Goal: Task Accomplishment & Management: Use online tool/utility

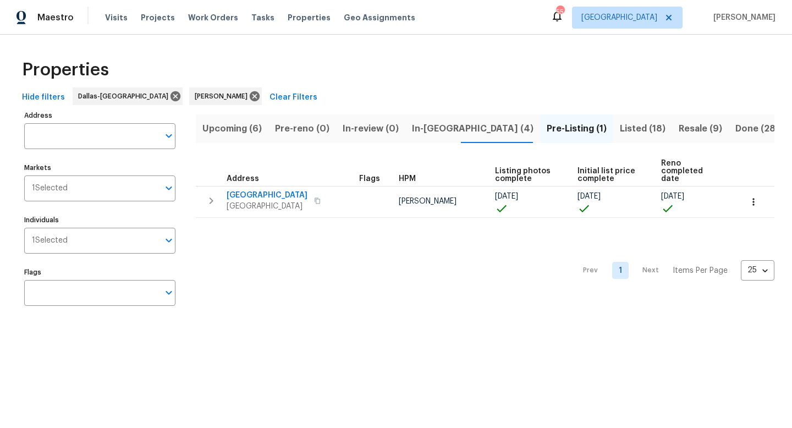
click at [620, 131] on span "Listed (18)" at bounding box center [643, 128] width 46 height 15
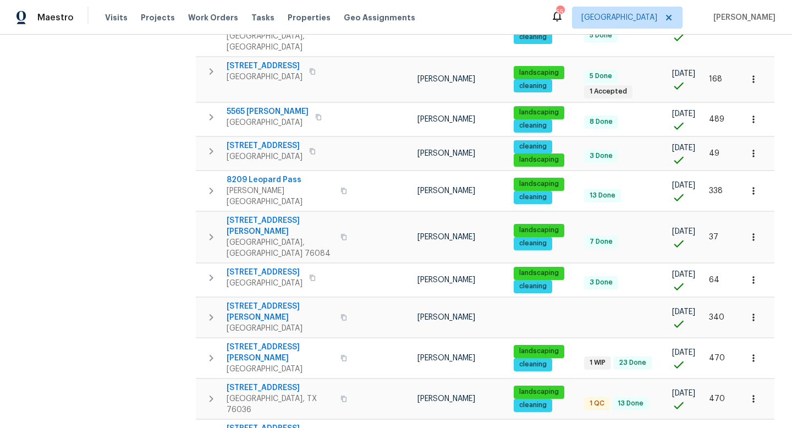
scroll to position [415, 0]
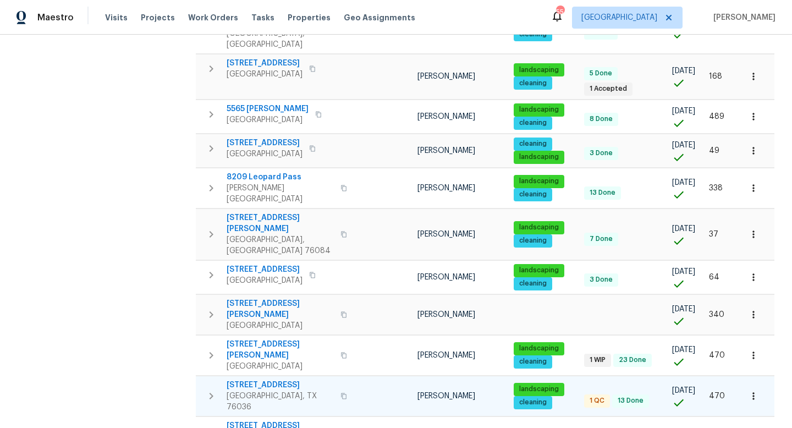
click at [287, 379] on span "[STREET_ADDRESS]" at bounding box center [280, 384] width 107 height 11
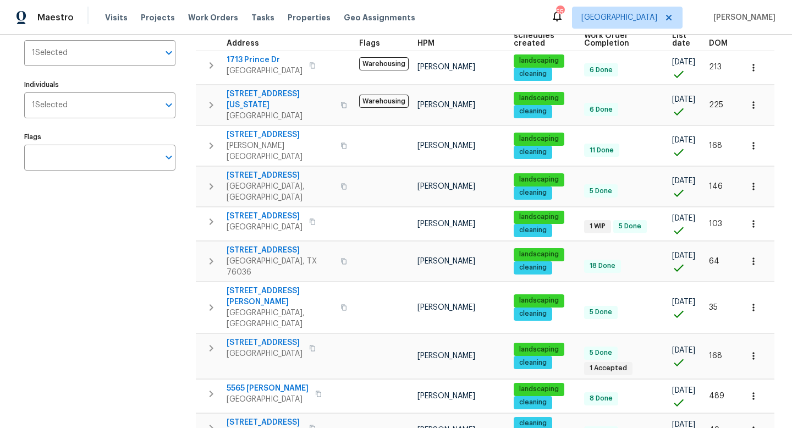
scroll to position [0, 0]
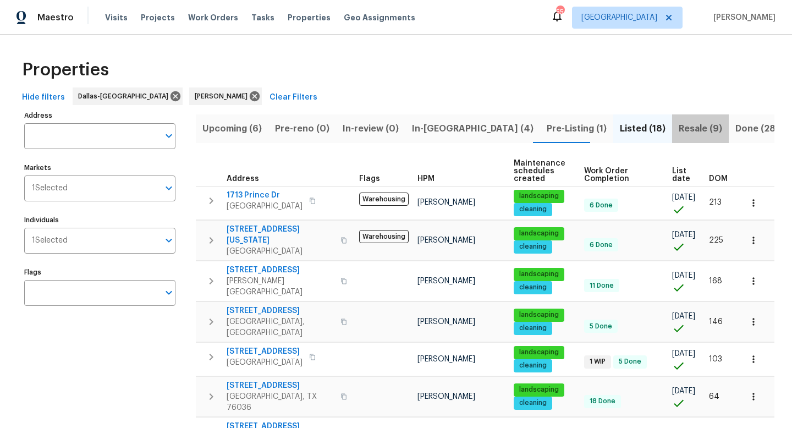
click at [678, 130] on span "Resale (9)" at bounding box center [699, 128] width 43 height 15
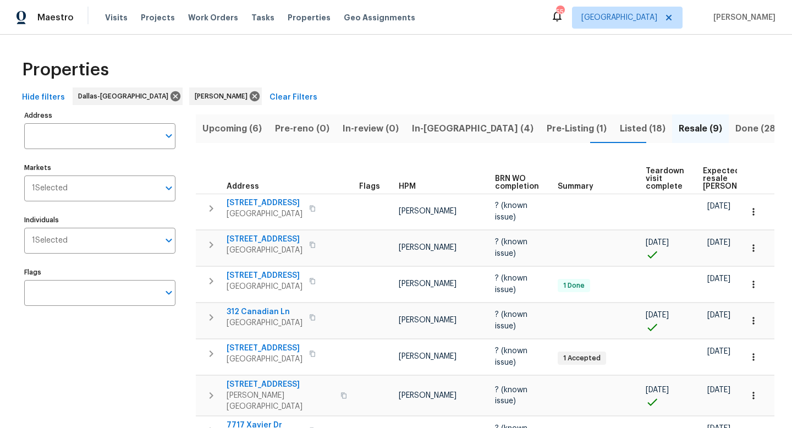
click at [240, 128] on span "Upcoming (6)" at bounding box center [231, 128] width 59 height 15
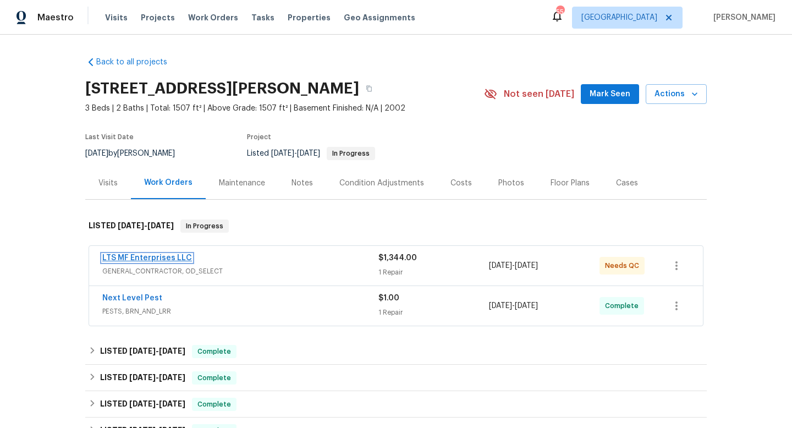
click at [175, 258] on link "LTS MF Enterprises LLC" at bounding box center [147, 258] width 90 height 8
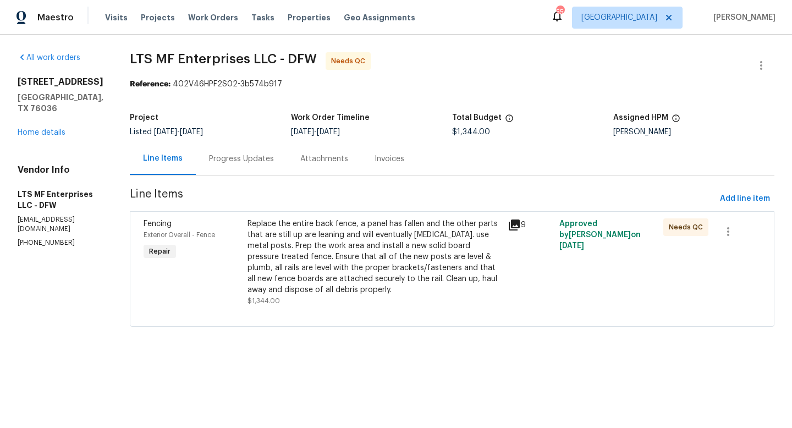
click at [329, 266] on div "Replace the entire back fence, a panel has fallen and the other parts that are …" at bounding box center [373, 256] width 253 height 77
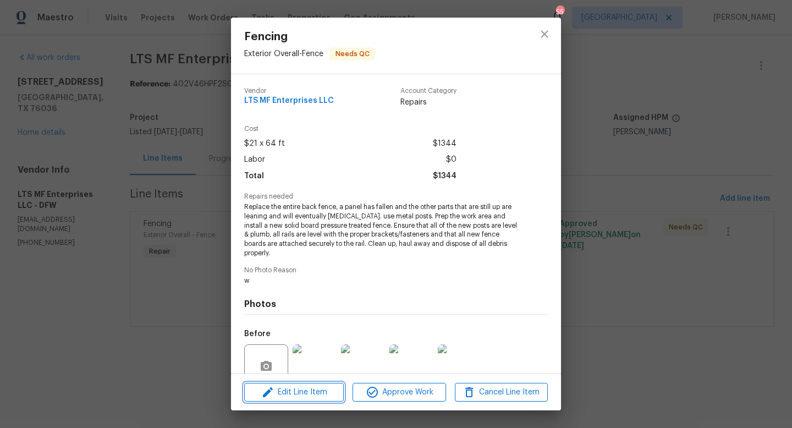
click at [315, 392] on span "Edit Line Item" at bounding box center [293, 392] width 93 height 14
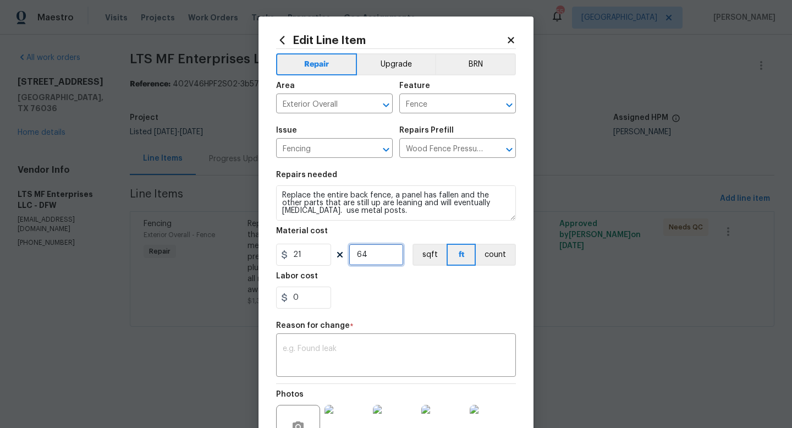
click at [376, 258] on input "64" at bounding box center [376, 255] width 55 height 22
type input "1"
click at [325, 257] on input "21" at bounding box center [303, 255] width 55 height 22
type input "2350"
click at [334, 357] on textarea at bounding box center [396, 356] width 227 height 23
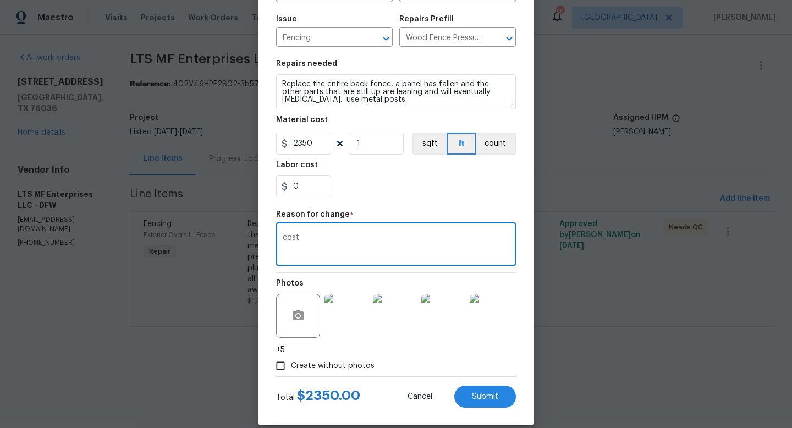
scroll to position [125, 0]
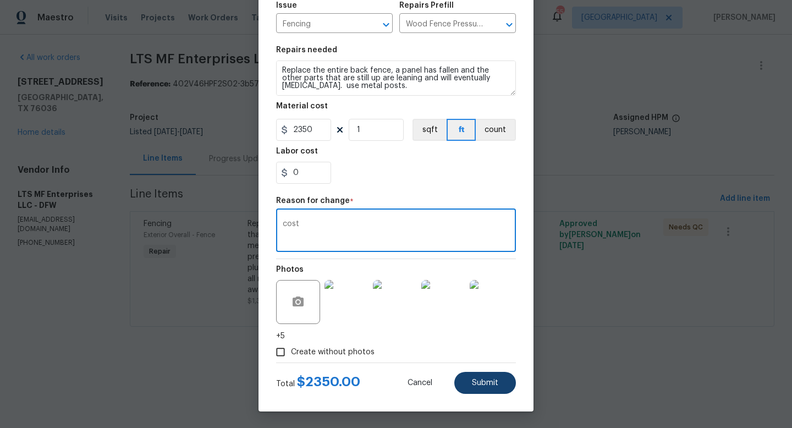
type textarea "cost"
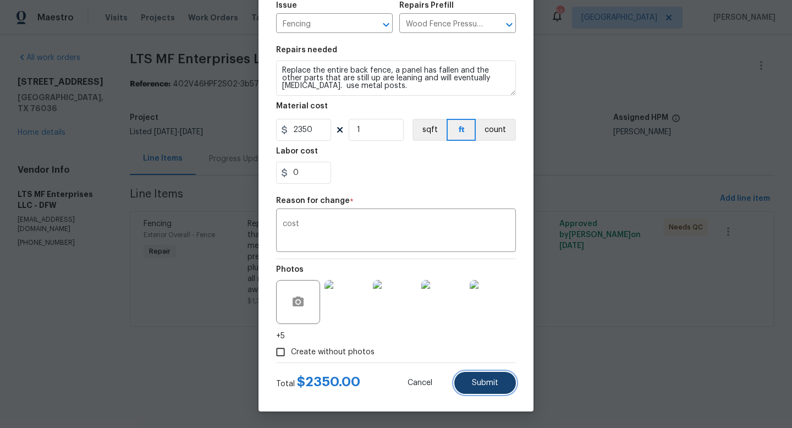
click at [474, 380] on span "Submit" at bounding box center [485, 383] width 26 height 8
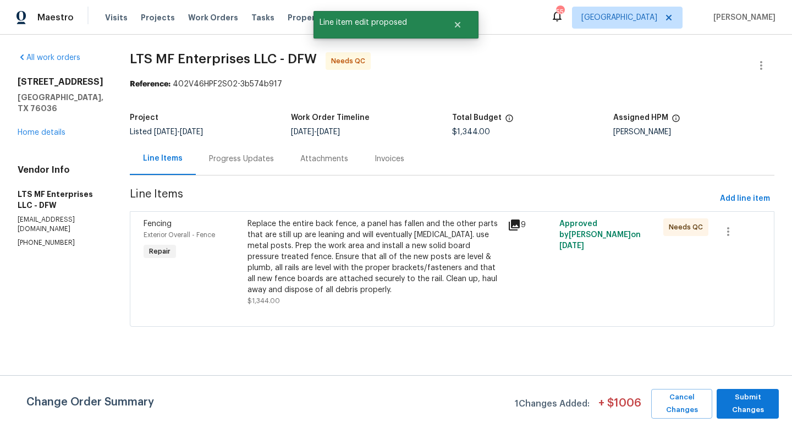
scroll to position [0, 0]
click at [220, 164] on div "Progress Updates" at bounding box center [241, 158] width 91 height 32
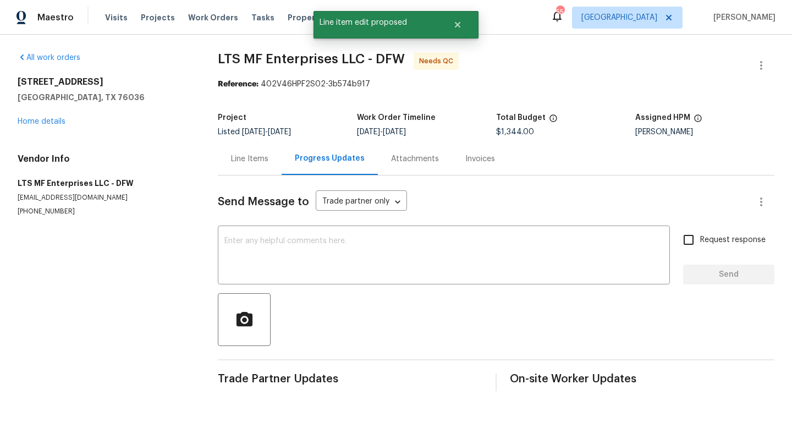
click at [239, 160] on div "Line Items" at bounding box center [249, 158] width 37 height 11
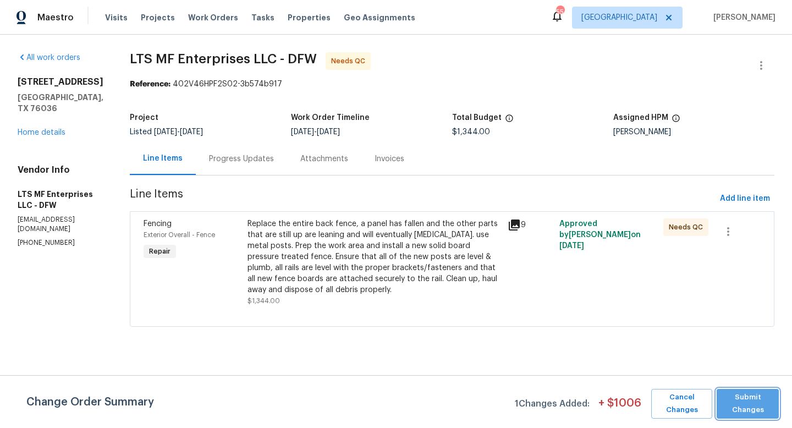
click at [742, 406] on span "Submit Changes" at bounding box center [747, 403] width 51 height 25
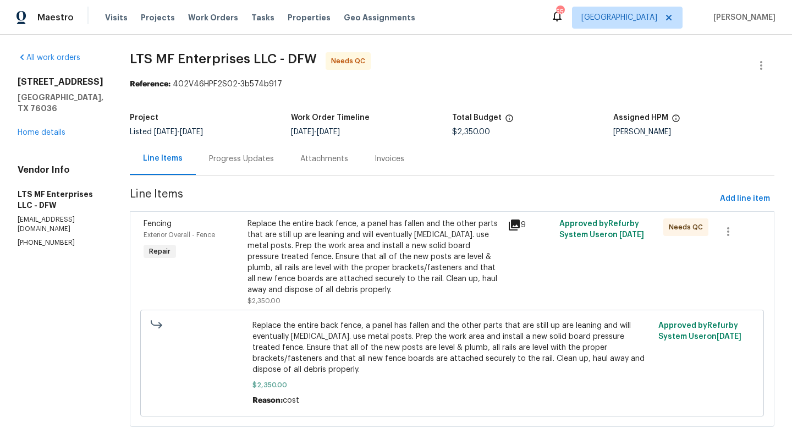
click at [367, 252] on div "Replace the entire back fence, a panel has fallen and the other parts that are …" at bounding box center [373, 256] width 253 height 77
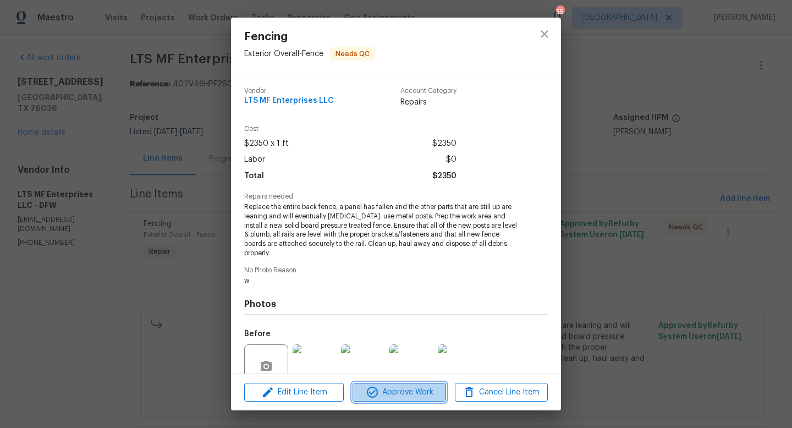
click at [390, 388] on span "Approve Work" at bounding box center [399, 392] width 86 height 14
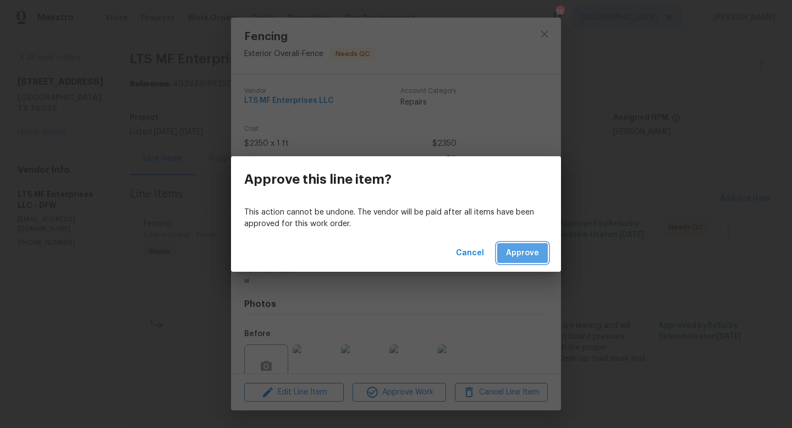
click at [512, 256] on span "Approve" at bounding box center [522, 253] width 33 height 14
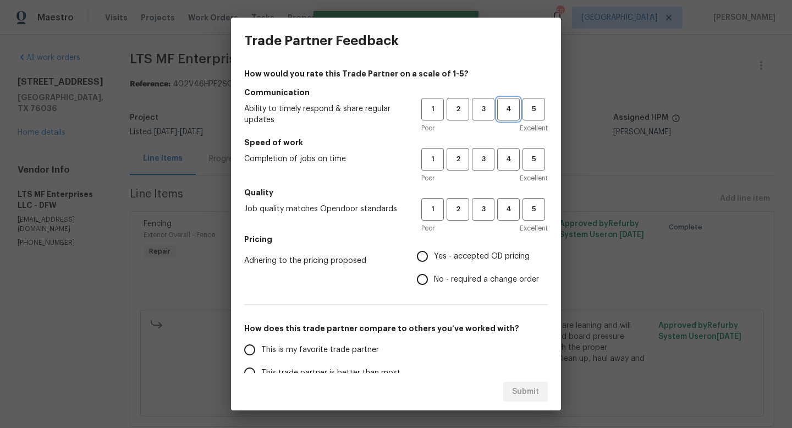
click at [509, 111] on span "4" at bounding box center [508, 109] width 20 height 13
click at [509, 159] on span "4" at bounding box center [508, 159] width 20 height 13
click at [509, 205] on span "4" at bounding box center [508, 209] width 20 height 13
click at [427, 256] on input "Yes - accepted OD pricing" at bounding box center [422, 256] width 23 height 23
radio input "true"
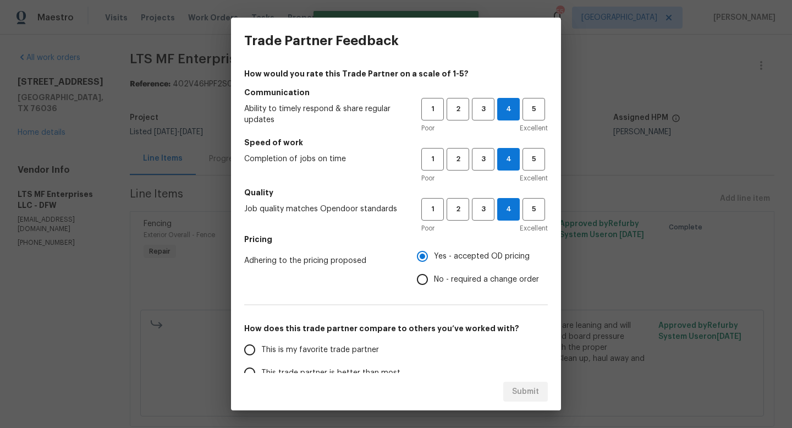
click at [346, 349] on span "This is my favorite trade partner" at bounding box center [320, 350] width 118 height 12
click at [261, 349] on input "This is my favorite trade partner" at bounding box center [249, 349] width 23 height 23
click at [518, 391] on span "Submit" at bounding box center [525, 392] width 27 height 14
radio input "true"
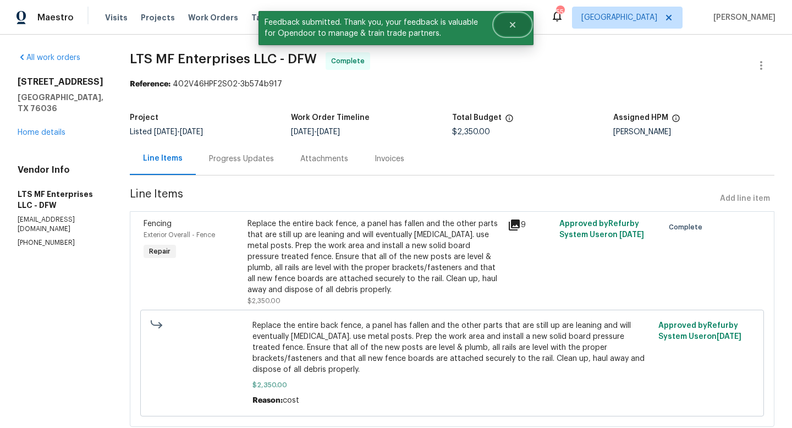
click at [511, 24] on icon "Close" at bounding box center [512, 24] width 5 height 5
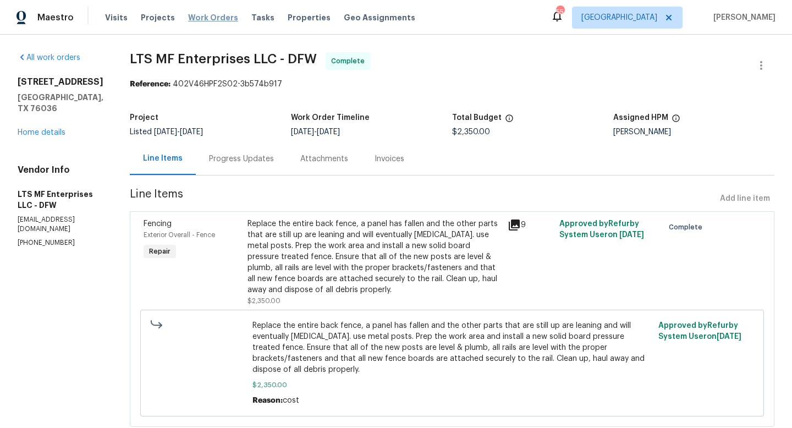
click at [212, 19] on span "Work Orders" at bounding box center [213, 17] width 50 height 11
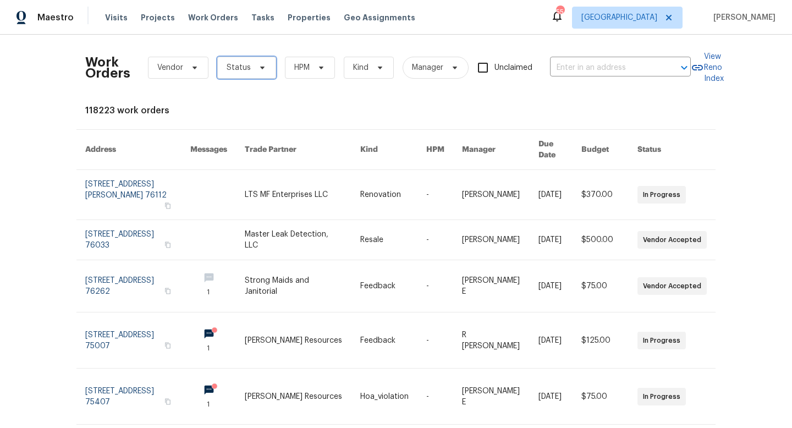
click at [245, 71] on span "Status" at bounding box center [239, 67] width 24 height 11
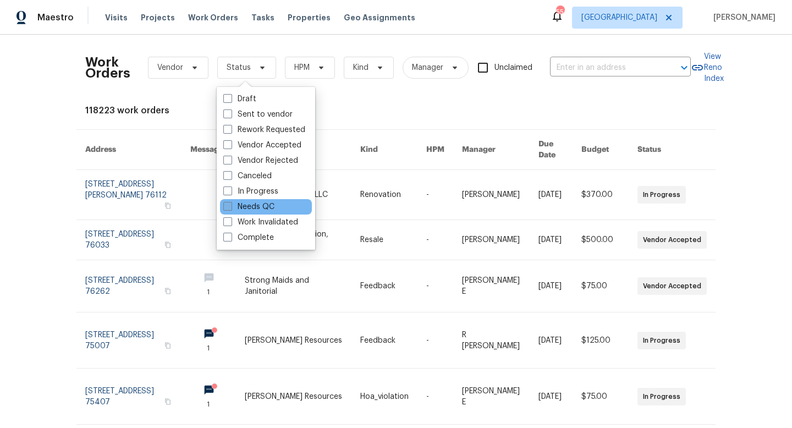
click at [243, 206] on label "Needs QC" at bounding box center [248, 206] width 51 height 11
click at [230, 206] on input "Needs QC" at bounding box center [226, 204] width 7 height 7
checkbox input "true"
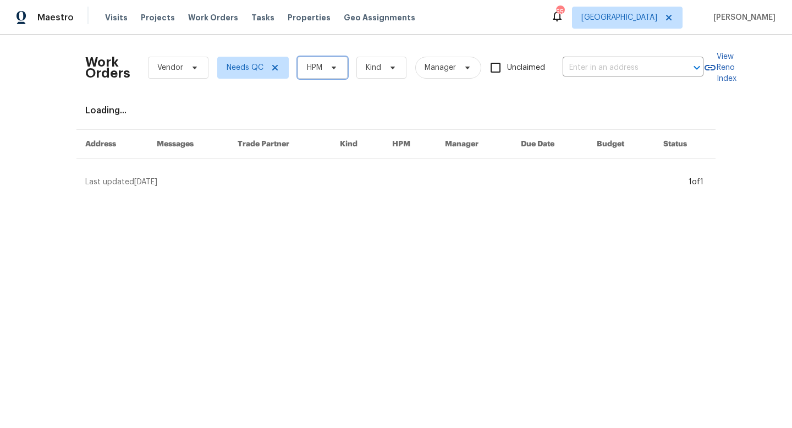
click at [329, 68] on span at bounding box center [332, 67] width 12 height 9
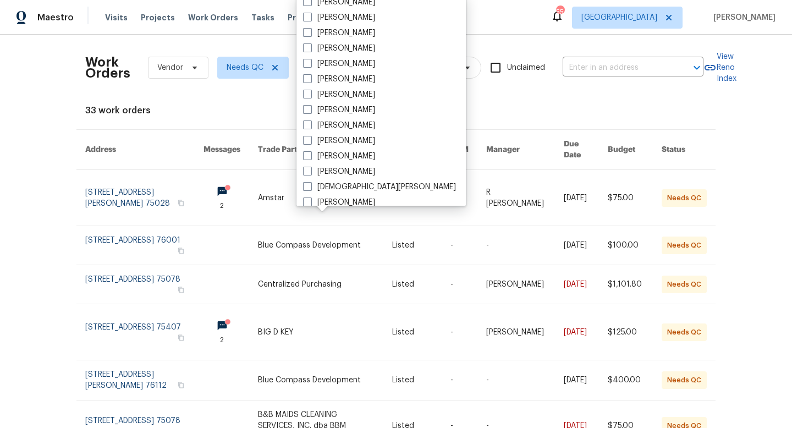
scroll to position [159, 0]
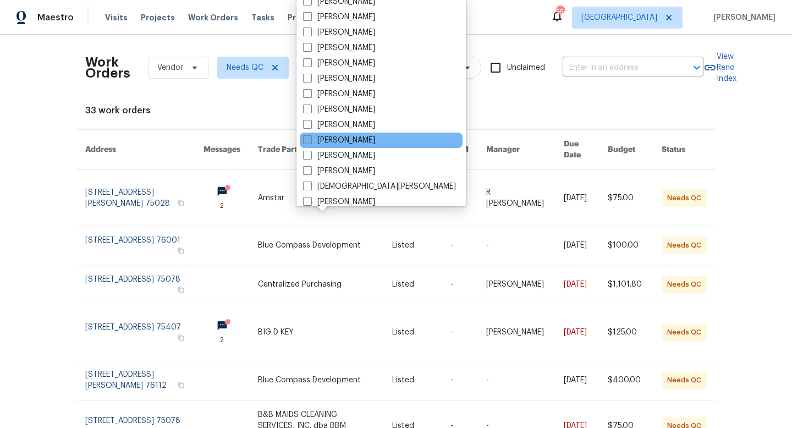
click at [324, 138] on label "[PERSON_NAME]" at bounding box center [339, 140] width 72 height 11
click at [310, 138] on input "[PERSON_NAME]" at bounding box center [306, 138] width 7 height 7
checkbox input "true"
